Goal: Obtain resource: Download file/media

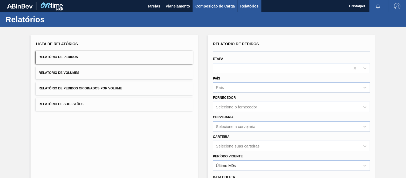
click at [207, 3] on span "Composição de Carga" at bounding box center [215, 6] width 40 height 6
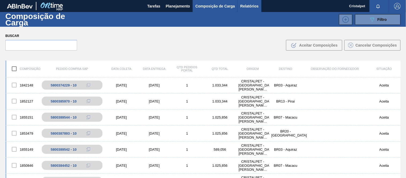
click at [244, 3] on span "Relatórios" at bounding box center [249, 6] width 18 height 6
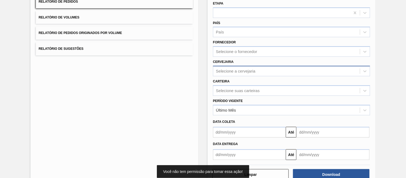
scroll to position [59, 0]
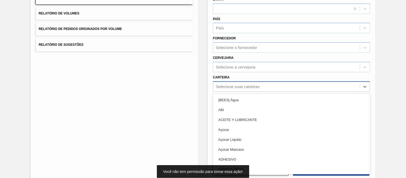
click at [234, 84] on div "Selecione suas carteiras" at bounding box center [238, 86] width 44 height 5
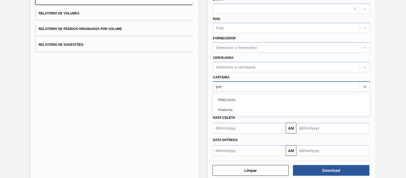
type input "pref"
click at [223, 97] on div "Preforma" at bounding box center [291, 100] width 157 height 10
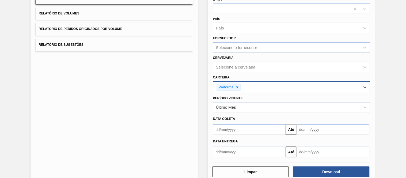
click at [223, 124] on input "text" at bounding box center [249, 129] width 73 height 11
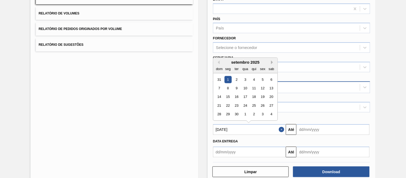
click at [272, 61] on button "Next Month" at bounding box center [273, 62] width 4 height 4
click at [245, 79] on div "1" at bounding box center [245, 79] width 7 height 7
type input "[DATE]"
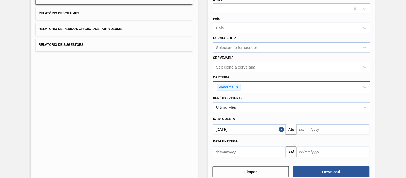
click at [312, 129] on input "text" at bounding box center [333, 129] width 73 height 11
drag, startPoint x: 385, startPoint y: 102, endPoint x: 384, endPoint y: 106, distance: 4.4
click at [385, 102] on div "Lista de Relatórios Relatório de Pedidos Relatório de Volumes Relatório de Pedi…" at bounding box center [203, 78] width 406 height 222
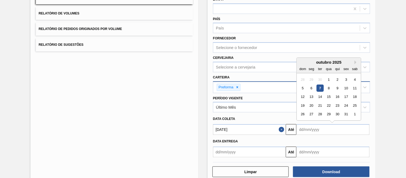
click at [315, 129] on input "text" at bounding box center [333, 129] width 73 height 11
click at [330, 128] on input "text" at bounding box center [333, 129] width 73 height 11
click at [347, 113] on div "31" at bounding box center [346, 114] width 7 height 7
type input "[DATE]"
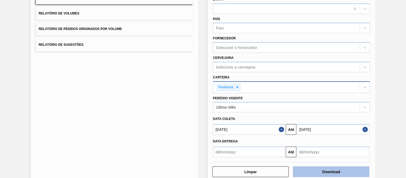
click at [332, 170] on button "Download" at bounding box center [331, 171] width 76 height 11
